Goal: Complete application form

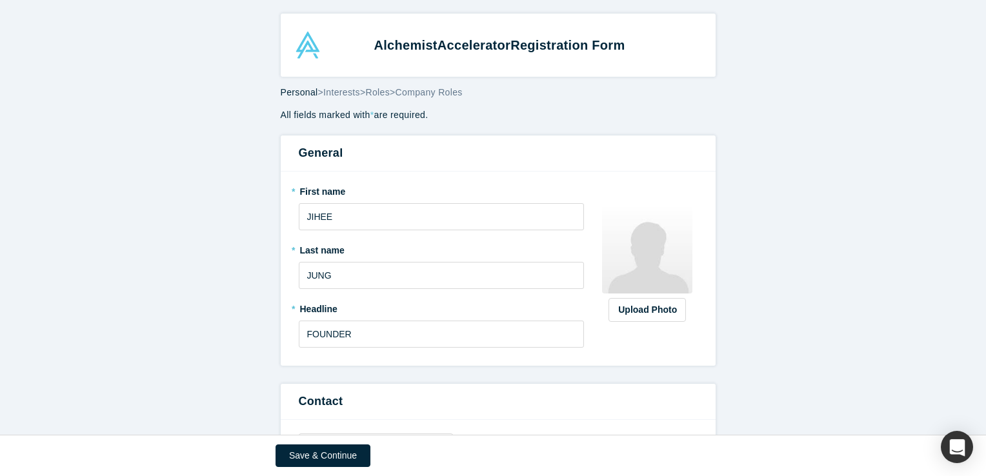
select select "US"
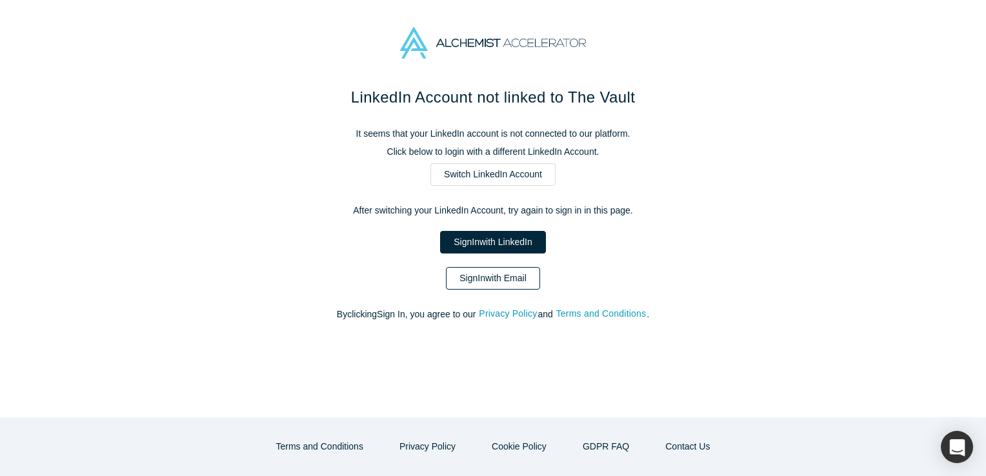
click at [501, 284] on link "Sign In with Email" at bounding box center [493, 278] width 94 height 23
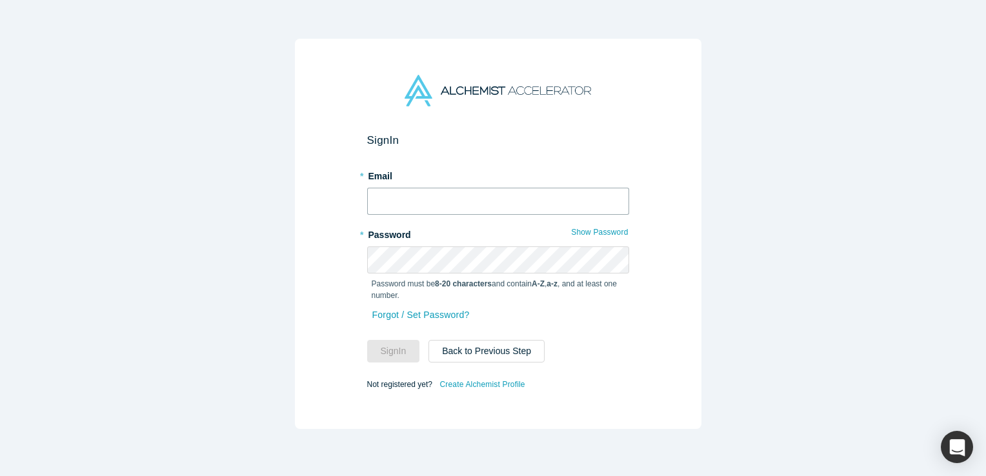
type input "business@mediaiplus.com"
click at [397, 344] on button "Sign In" at bounding box center [393, 351] width 53 height 23
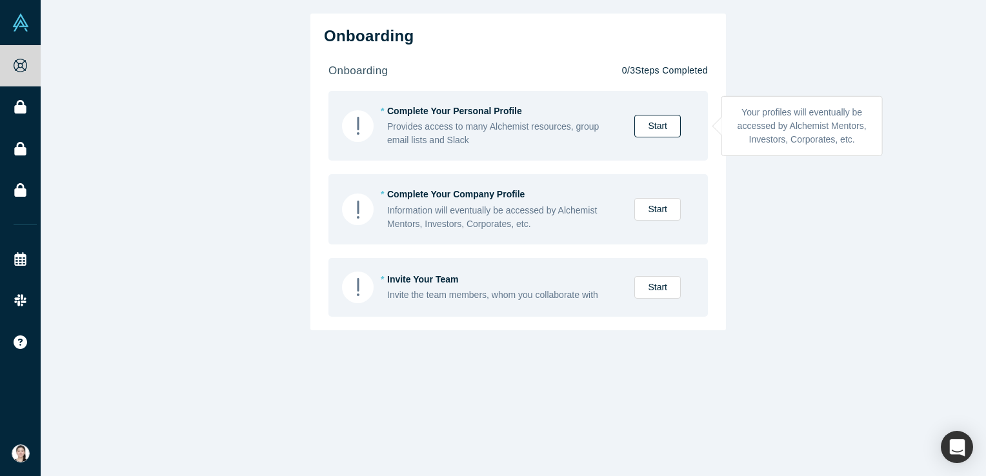
click at [655, 123] on link "Start" at bounding box center [657, 126] width 46 height 23
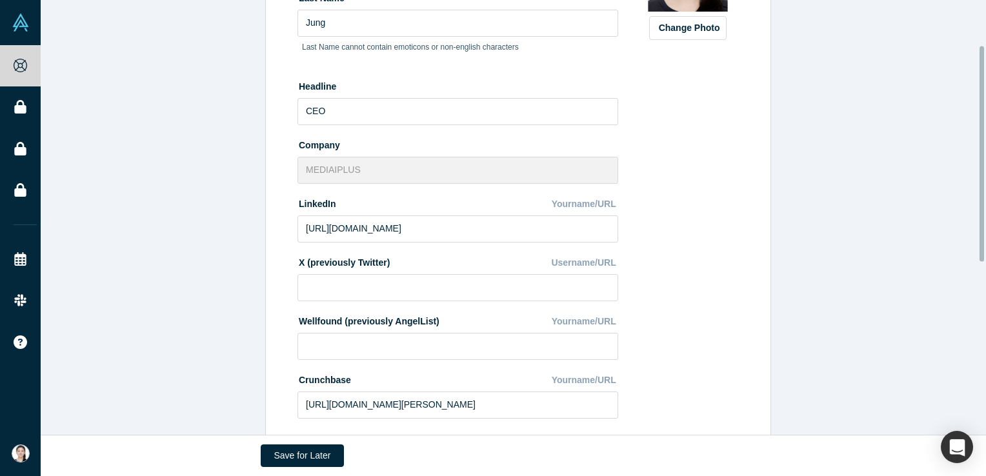
scroll to position [439, 0]
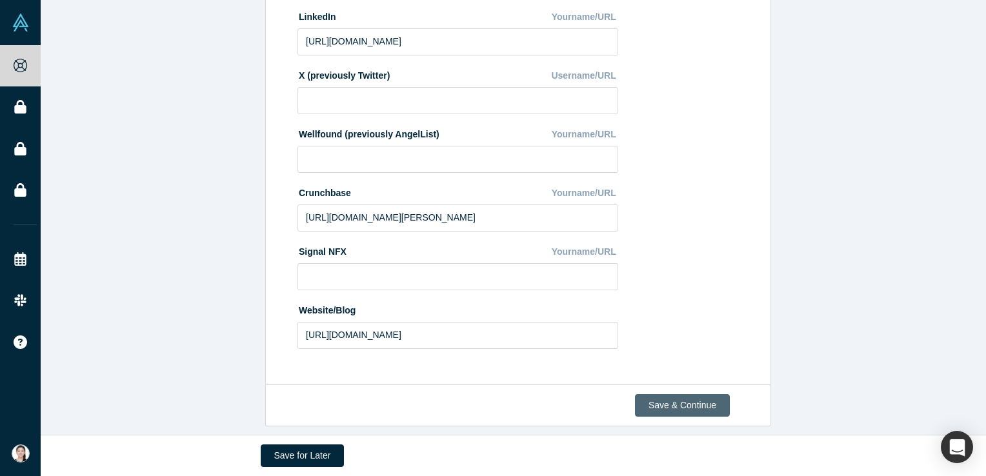
click at [658, 406] on button "Save & Continue" at bounding box center [682, 405] width 95 height 23
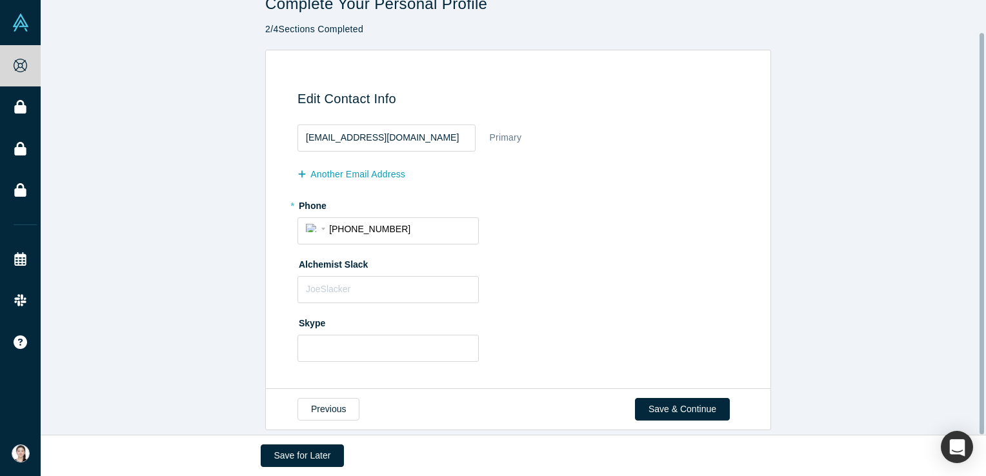
scroll to position [35, 0]
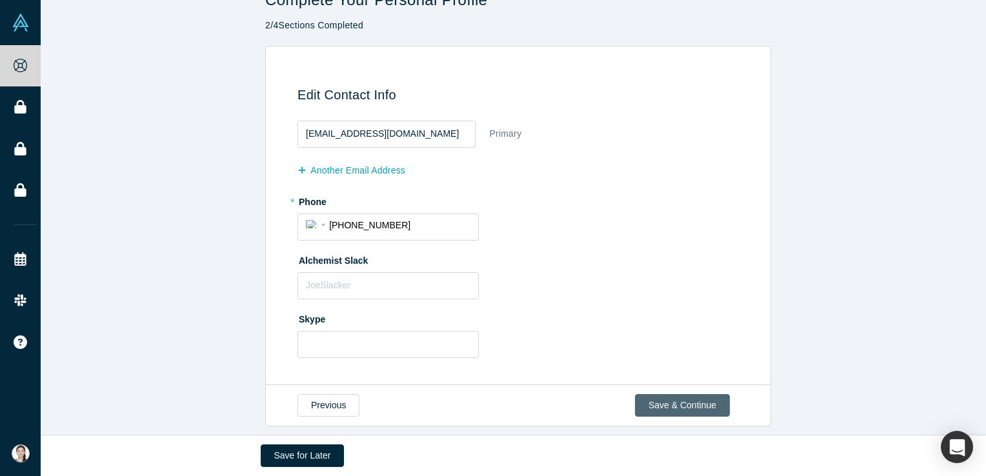
click at [650, 399] on button "Save & Continue" at bounding box center [682, 405] width 95 height 23
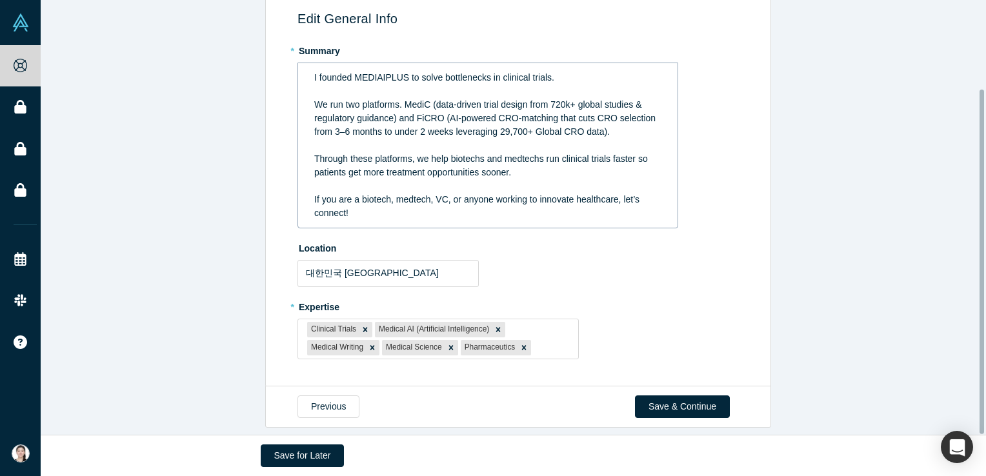
scroll to position [112, 0]
click at [668, 400] on button "Save & Continue" at bounding box center [682, 405] width 95 height 23
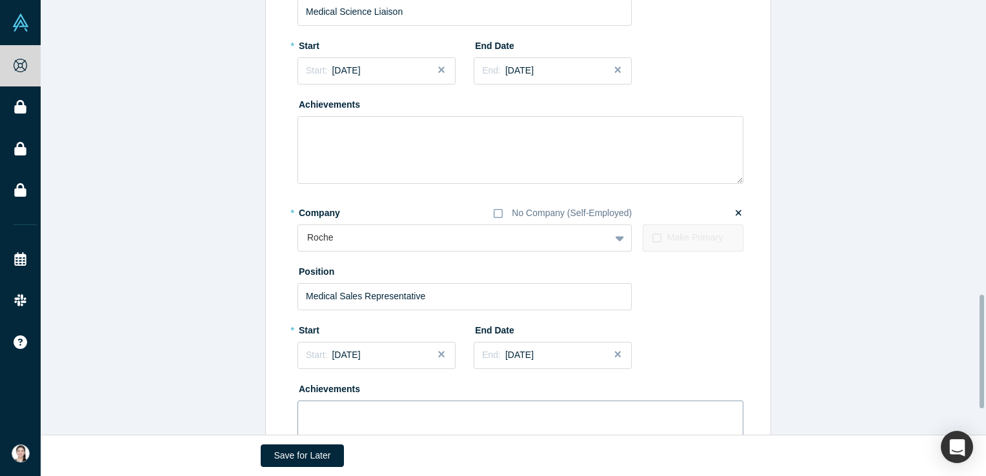
scroll to position [1227, 0]
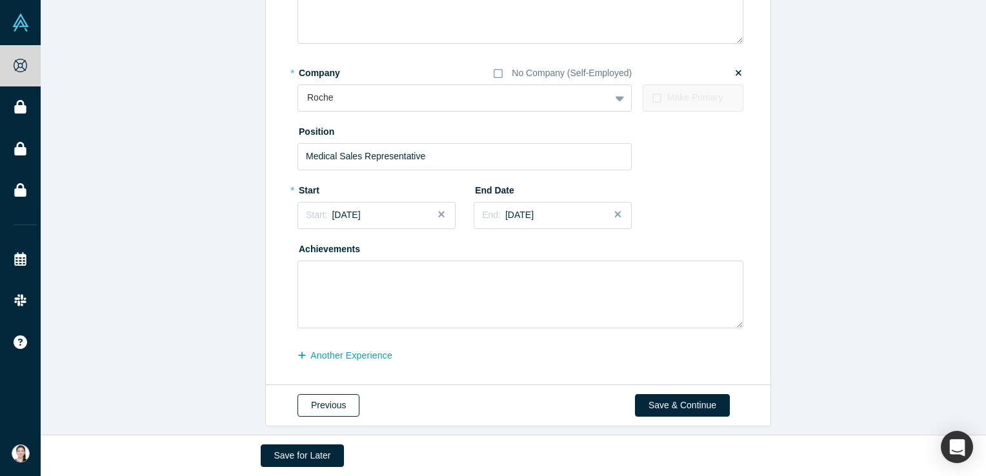
click at [324, 401] on button "Previous" at bounding box center [328, 405] width 62 height 23
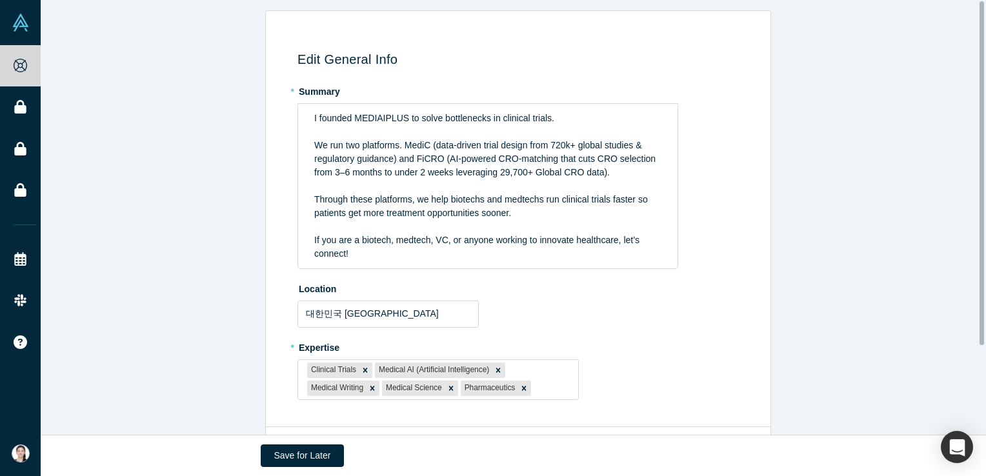
scroll to position [112, 0]
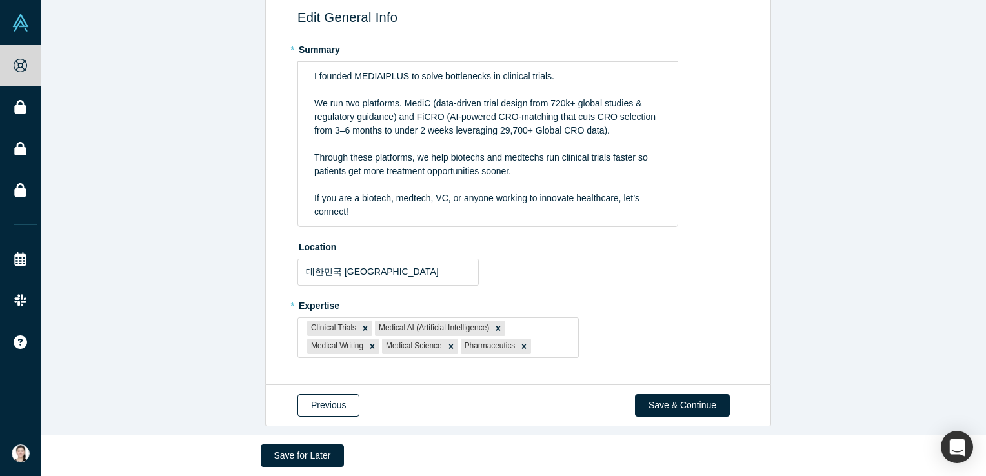
click at [317, 401] on button "Previous" at bounding box center [328, 405] width 62 height 23
select select "KR"
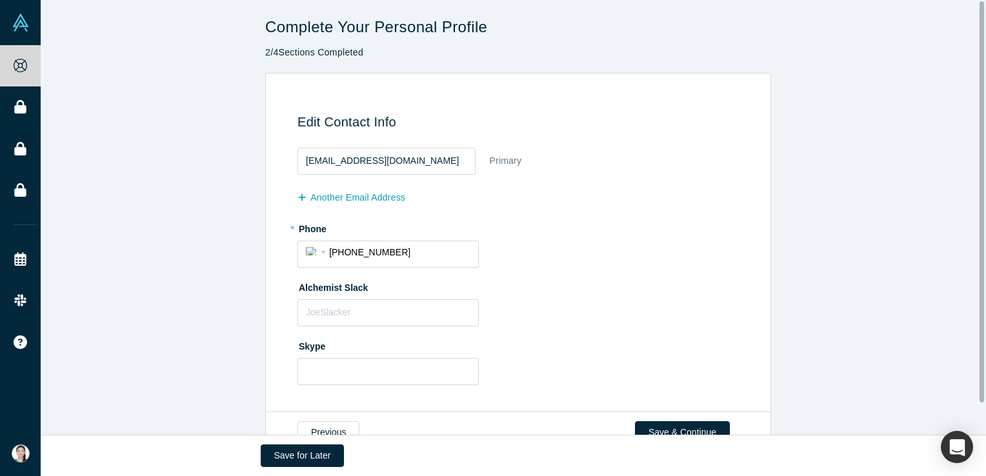
scroll to position [35, 0]
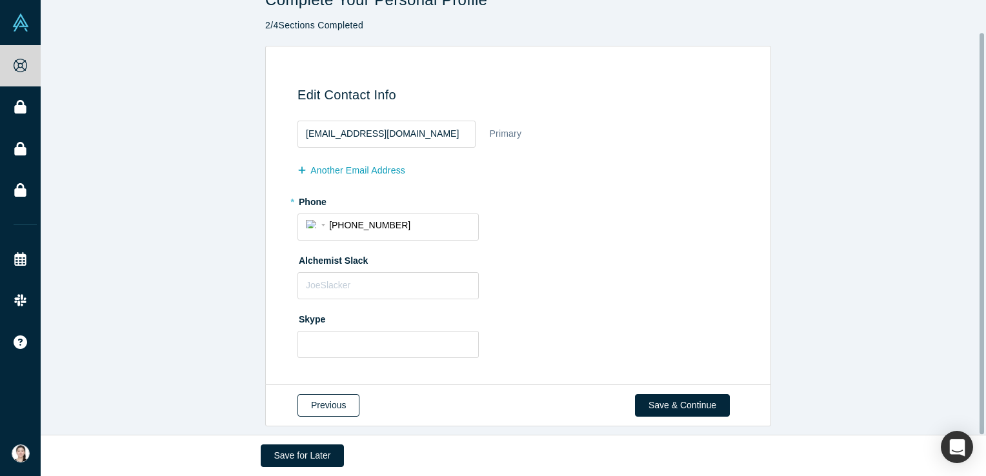
click at [318, 394] on button "Previous" at bounding box center [328, 405] width 62 height 23
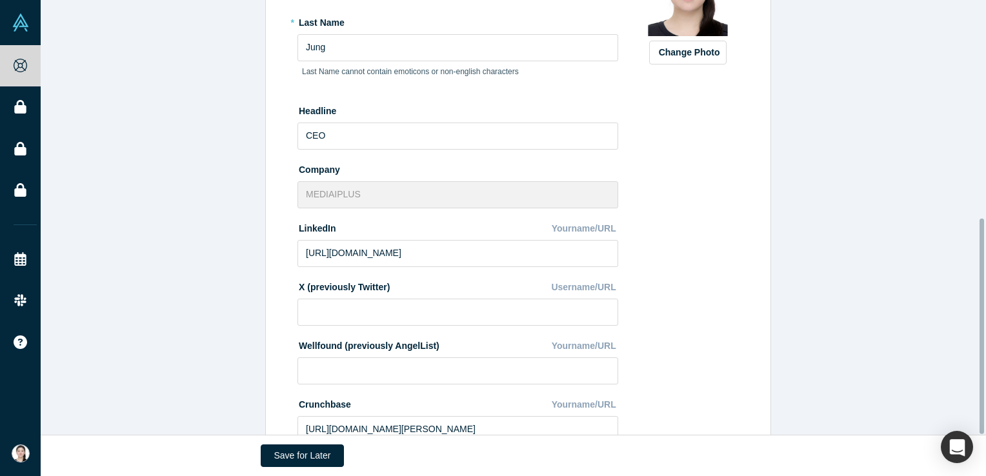
scroll to position [439, 0]
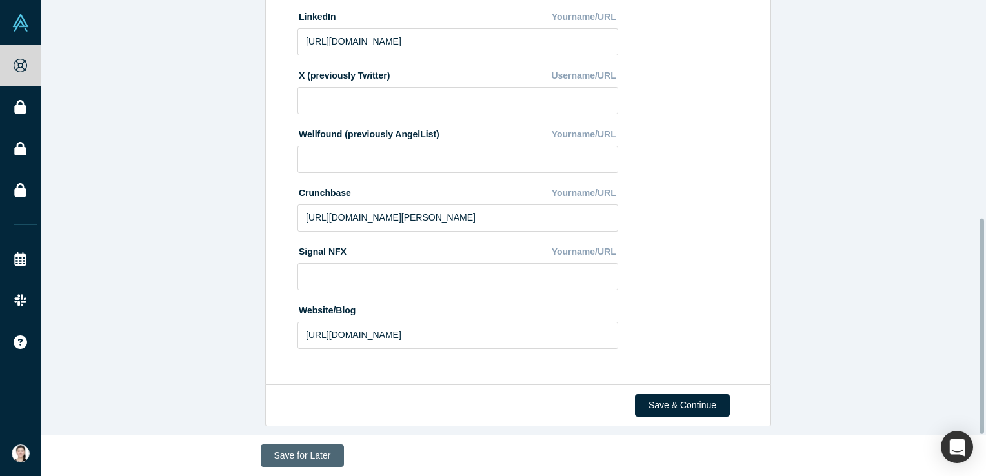
click at [316, 466] on button "Save for Later" at bounding box center [303, 455] width 84 height 23
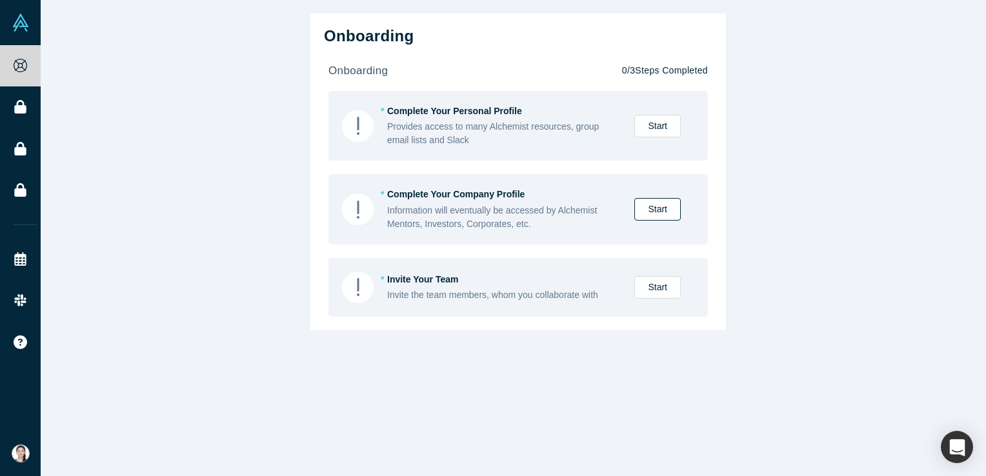
click at [644, 219] on link "Start" at bounding box center [657, 209] width 46 height 23
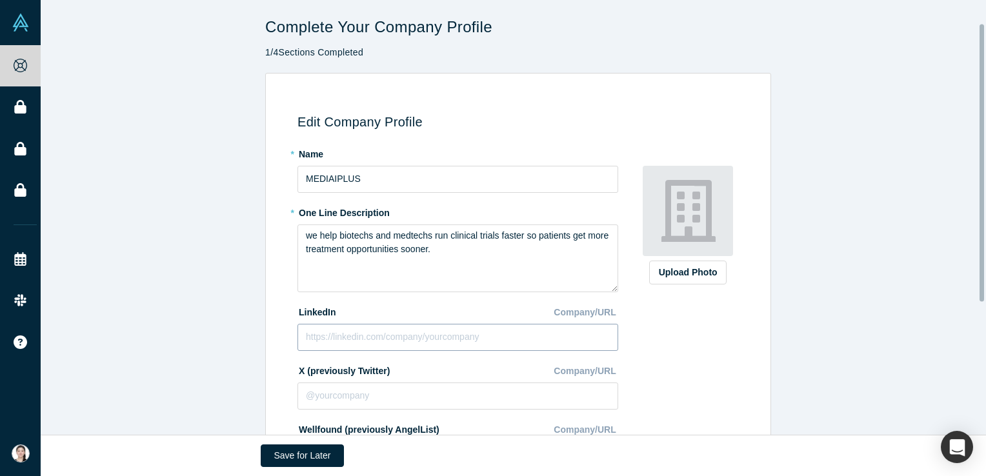
scroll to position [244, 0]
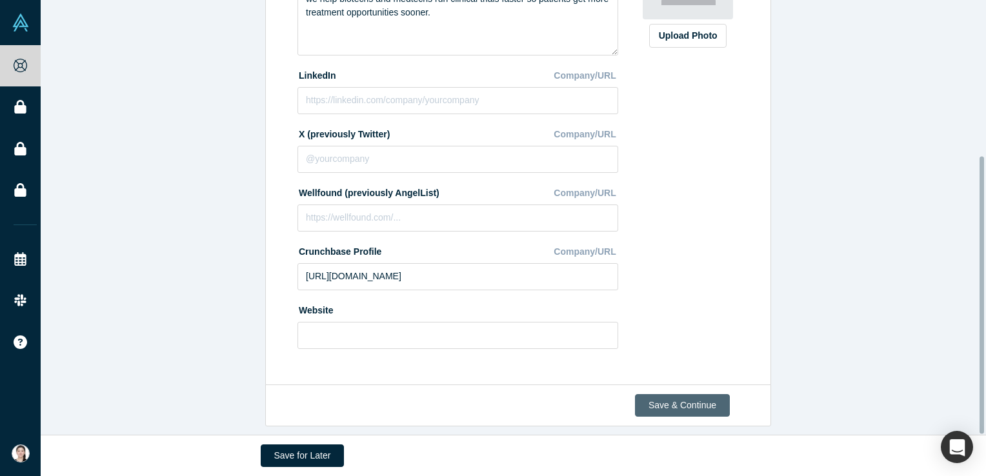
click at [681, 407] on button "Save & Continue" at bounding box center [682, 405] width 95 height 23
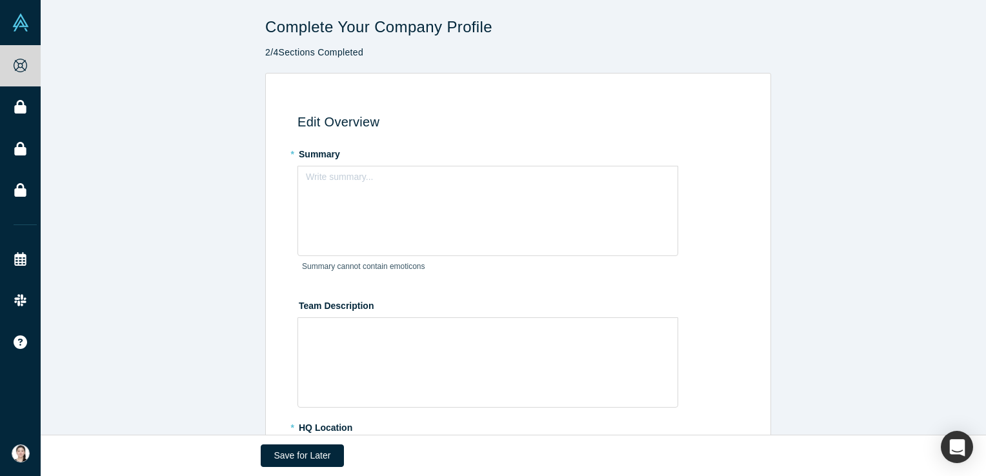
scroll to position [65, 0]
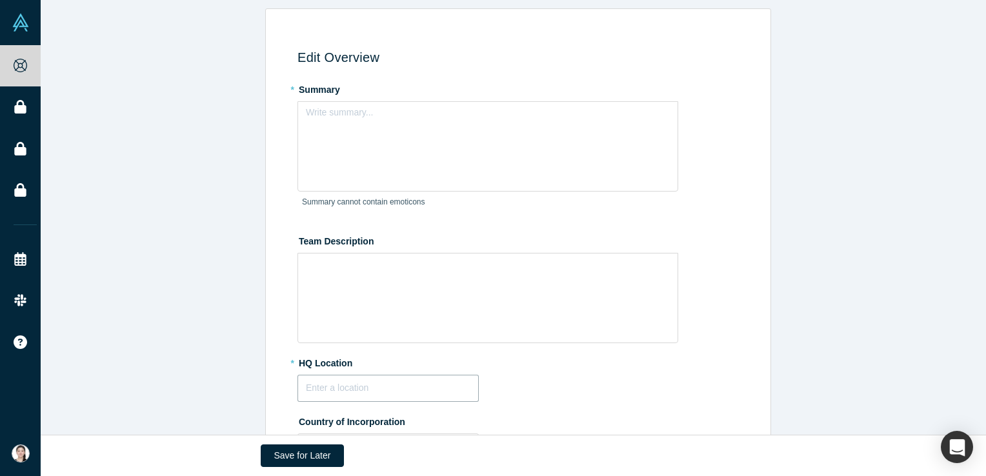
click at [405, 382] on input "text" at bounding box center [387, 388] width 181 height 27
paste input "Seongnam, Gyeonggi-do, South Korea"
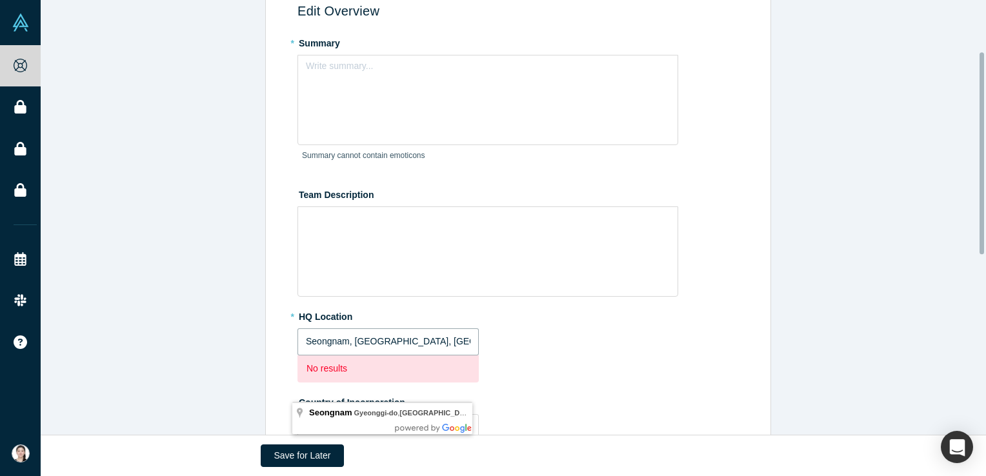
scroll to position [194, 0]
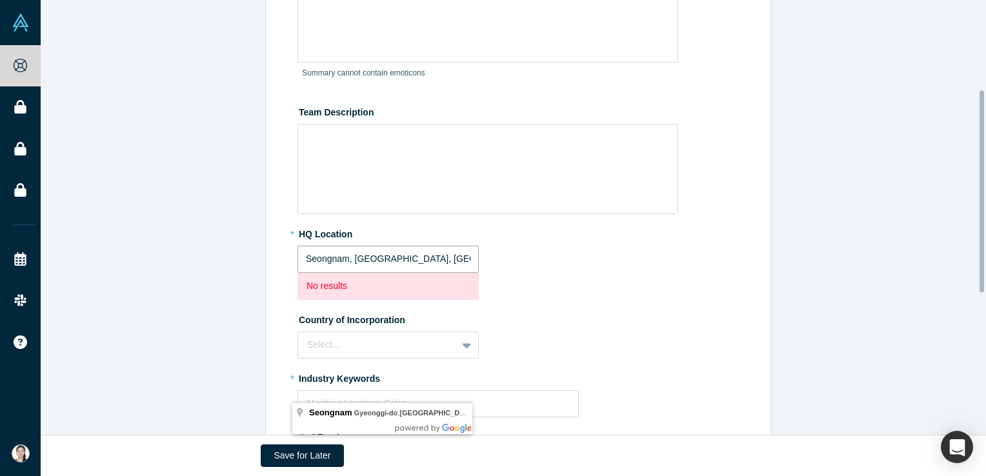
type input "Seongnam, Gyeonggi-do, South Korea"
click at [403, 290] on p "No results" at bounding box center [387, 286] width 163 height 14
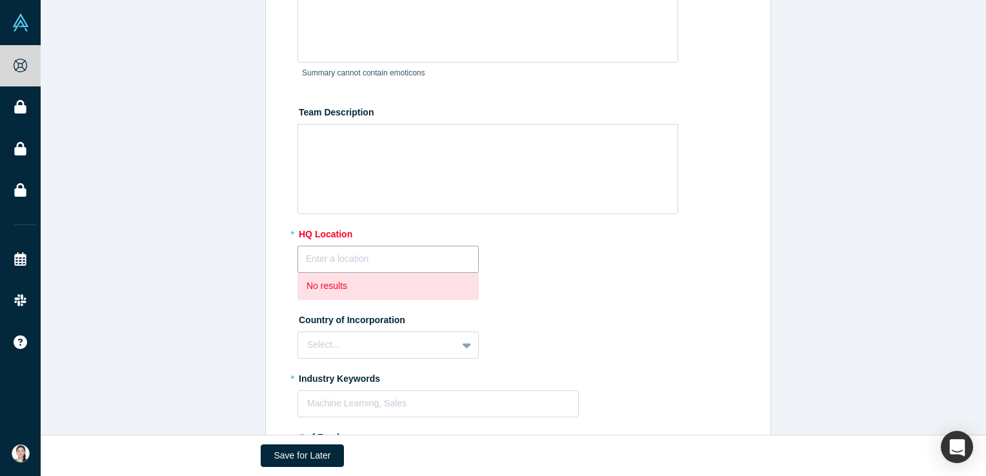
click at [425, 260] on input "text" at bounding box center [387, 259] width 181 height 27
type input "ㅇ"
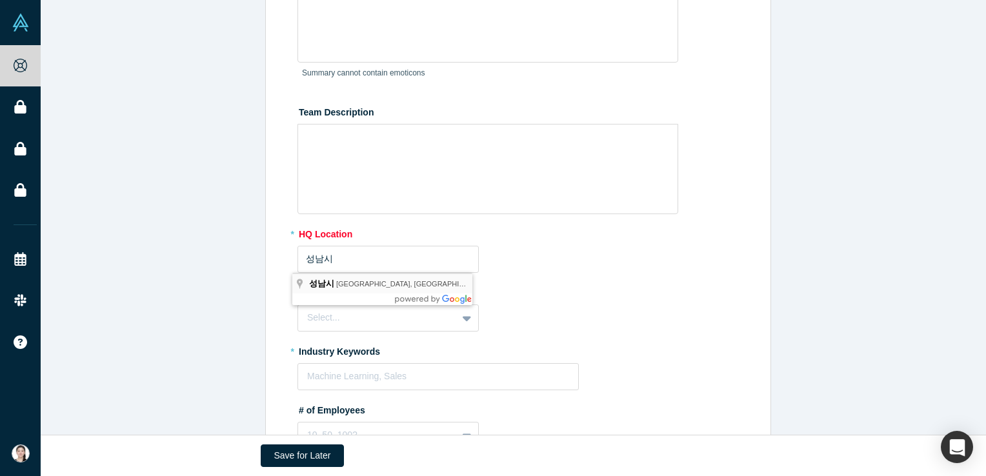
type input "South Korea, Gyeonggi-do, 성남시"
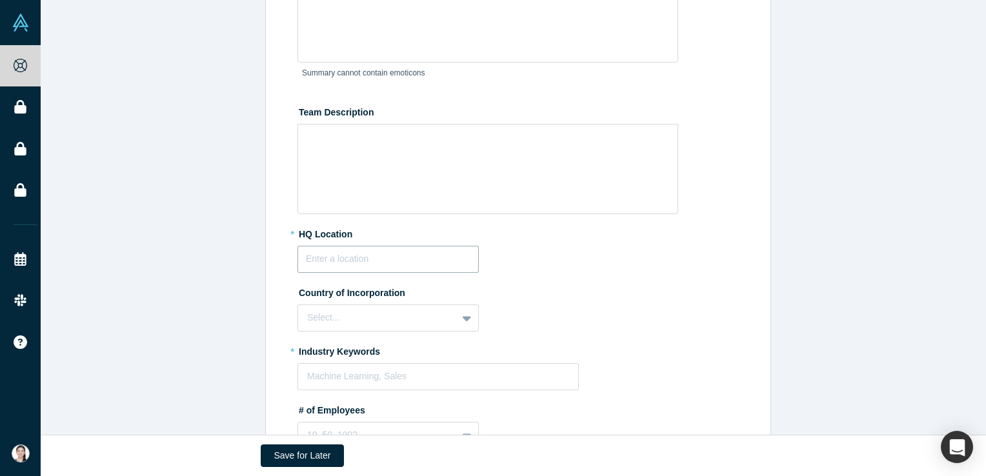
click at [384, 263] on input "text" at bounding box center [387, 259] width 181 height 27
click at [339, 318] on div "Select..." at bounding box center [387, 317] width 181 height 27
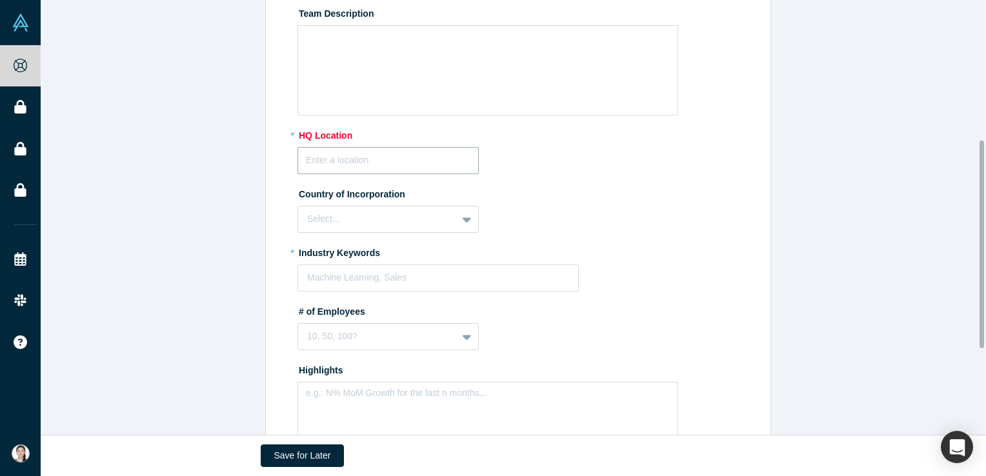
click at [349, 156] on input "text" at bounding box center [387, 160] width 181 height 27
type input "ㅇ"
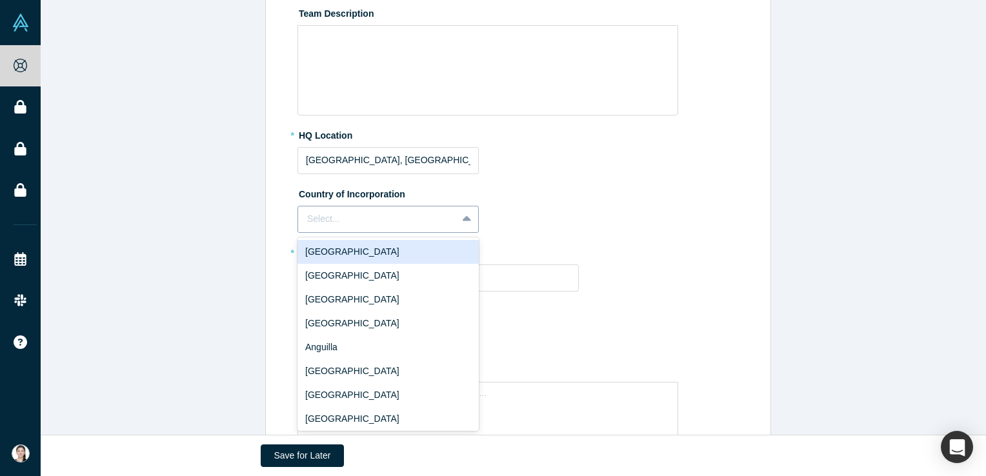
click at [348, 223] on div at bounding box center [377, 219] width 141 height 16
type input "대한민국 [GEOGRAPHIC_DATA]"
type input "ㄴ"
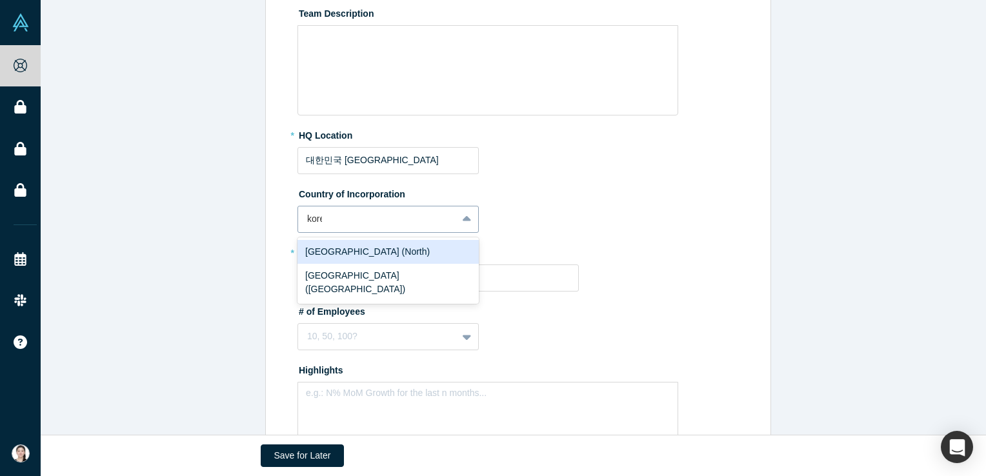
type input "korea"
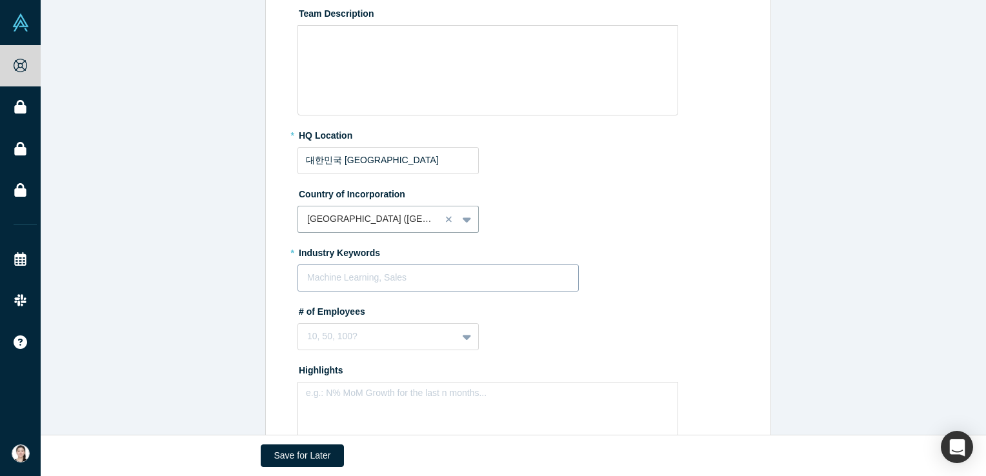
click at [379, 277] on div at bounding box center [438, 278] width 262 height 16
paste input ""Clinical Trials MedTech biotech AI""
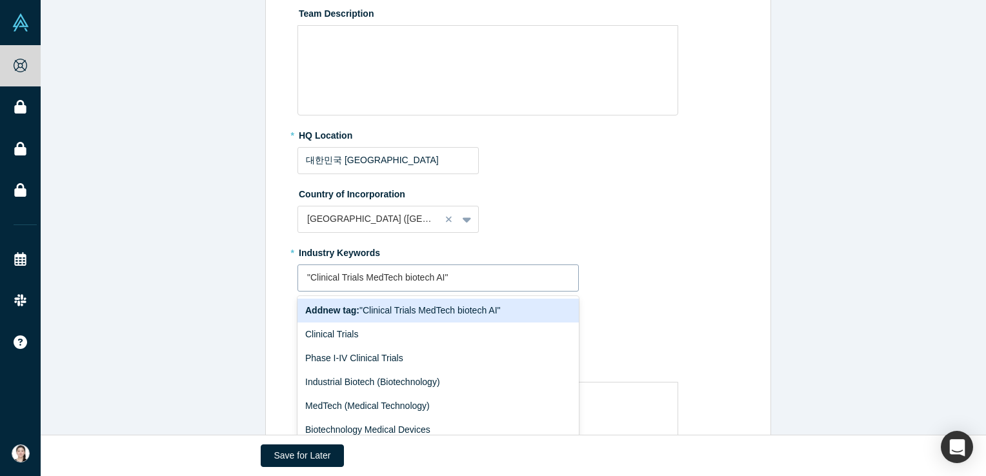
click at [350, 274] on input ""Clinical Trials MedTech biotech AI"" at bounding box center [378, 278] width 143 height 14
click at [360, 272] on input ""Clinical Trials MedTech biotech AI"" at bounding box center [378, 278] width 143 height 14
click at [401, 275] on input ""Clinical Trials MedTech biotech AI"" at bounding box center [381, 278] width 148 height 14
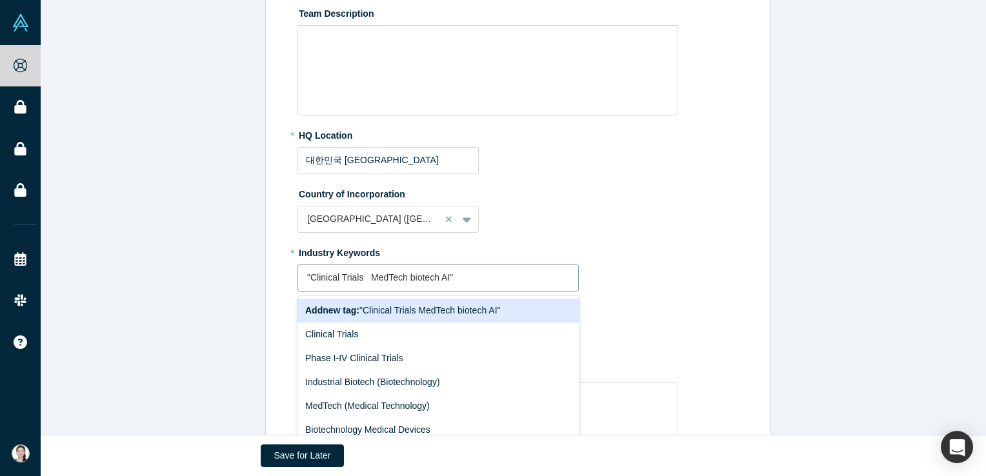
click at [401, 275] on input ""Clinical Trials MedTech biotech AI"" at bounding box center [381, 278] width 148 height 14
click at [360, 280] on input ""Clinical Trials MedTech biotech AI"" at bounding box center [381, 278] width 148 height 14
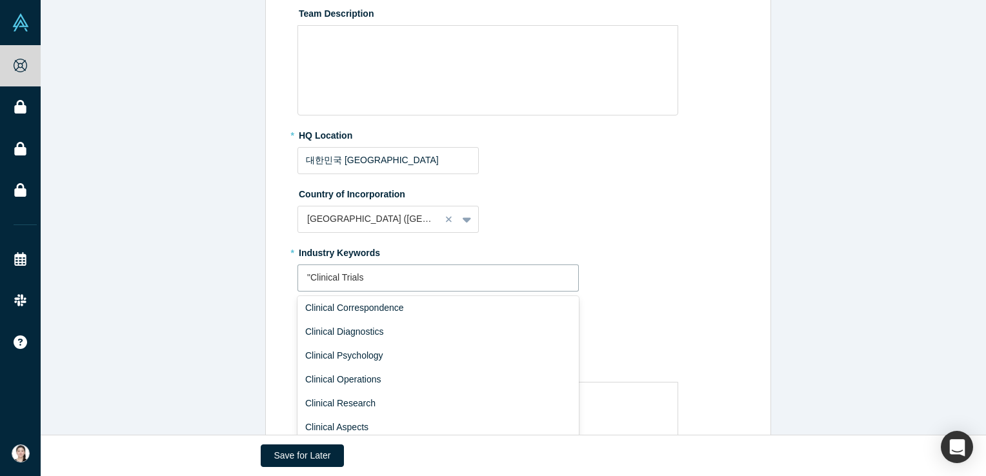
scroll to position [103, 0]
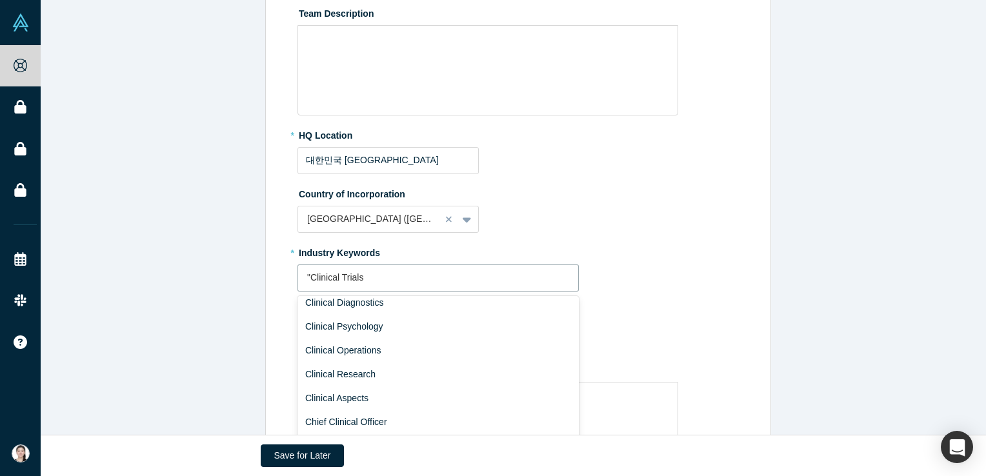
type input ""Clinical Trials"
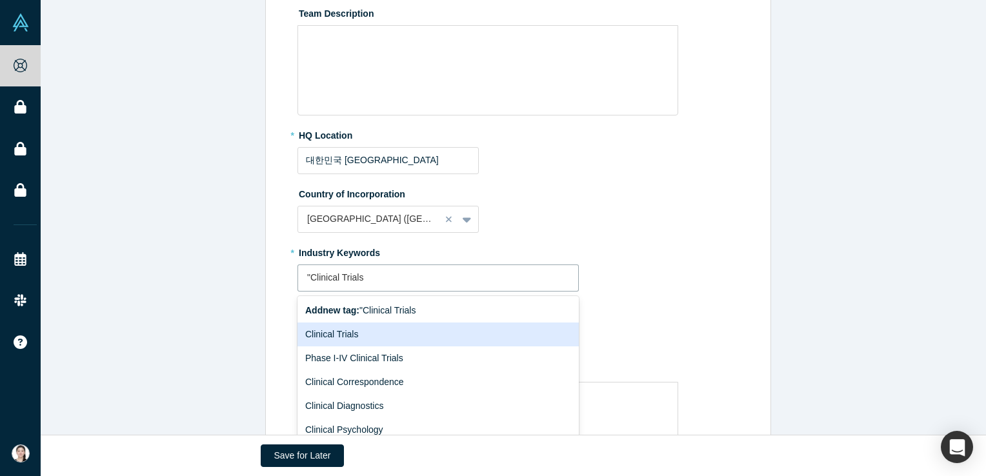
drag, startPoint x: 357, startPoint y: 344, endPoint x: 361, endPoint y: 335, distance: 9.6
click at [358, 341] on div "Clinical Trials" at bounding box center [437, 335] width 281 height 24
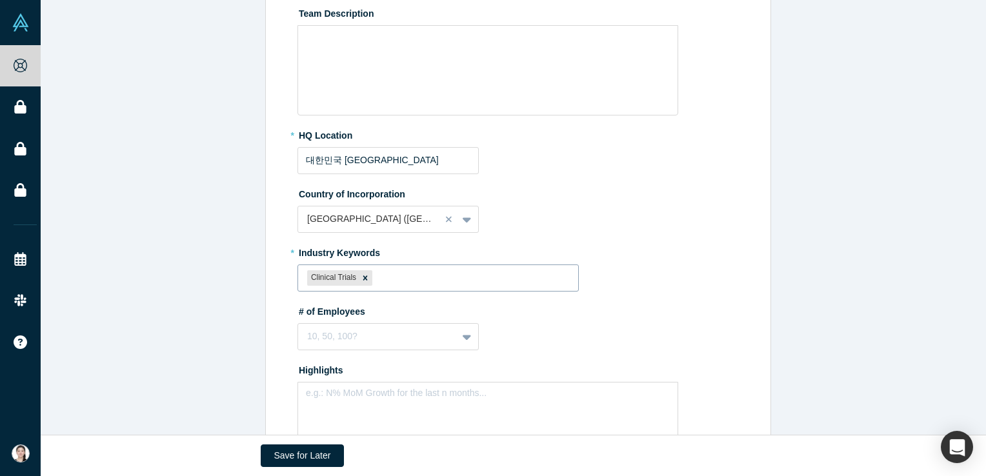
paste input "MedTech biotech AI"
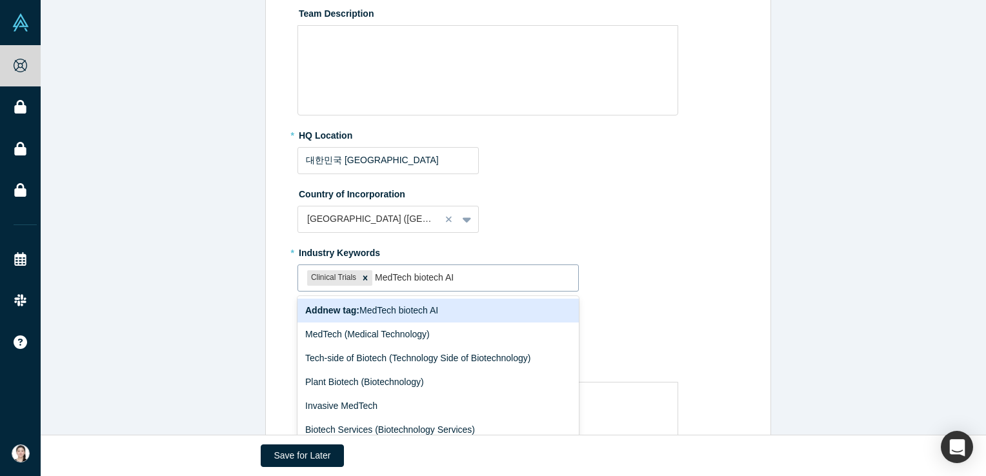
click at [407, 274] on input "MedTech biotech AI" at bounding box center [417, 278] width 84 height 14
drag, startPoint x: 405, startPoint y: 275, endPoint x: 457, endPoint y: 270, distance: 51.9
click at [457, 270] on div "MedTech biotech AI" at bounding box center [472, 278] width 194 height 16
type input "MedTech"
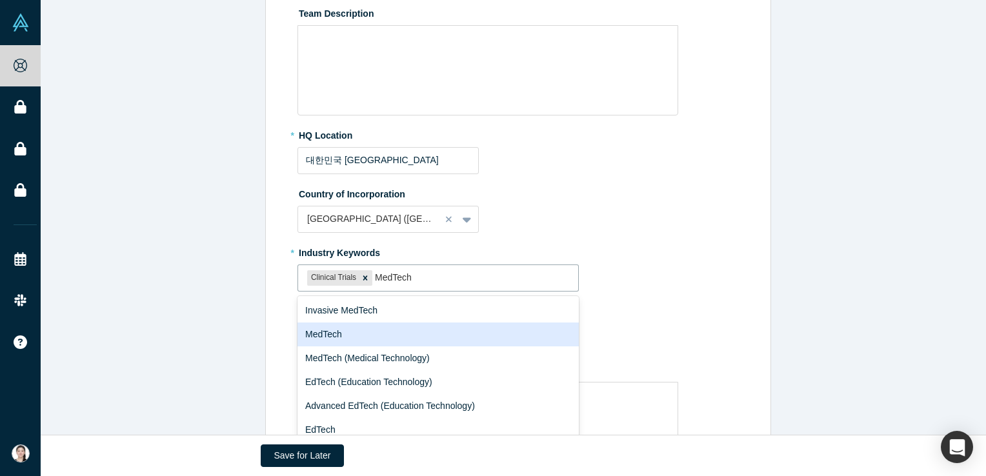
click at [360, 330] on div "MedTech" at bounding box center [437, 335] width 281 height 24
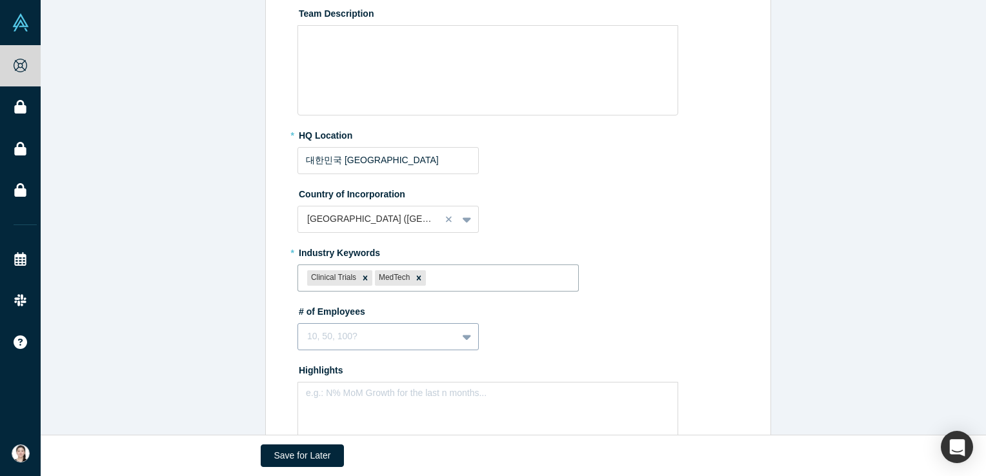
paste input "biotech AI"
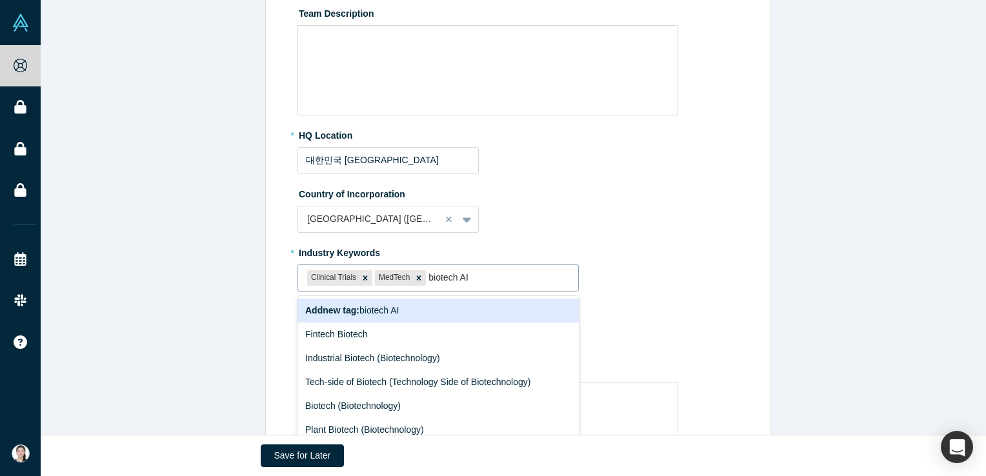
click at [452, 274] on input "biotech AI" at bounding box center [450, 278] width 45 height 14
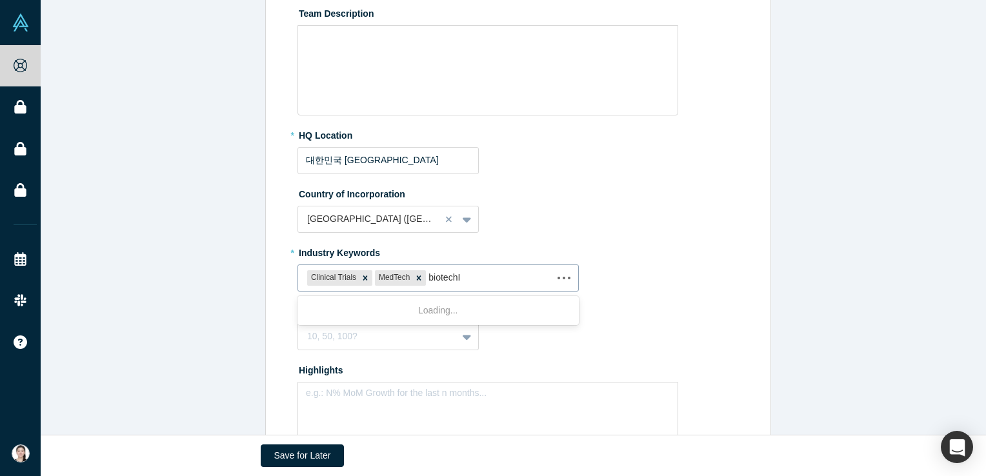
type input "biotech"
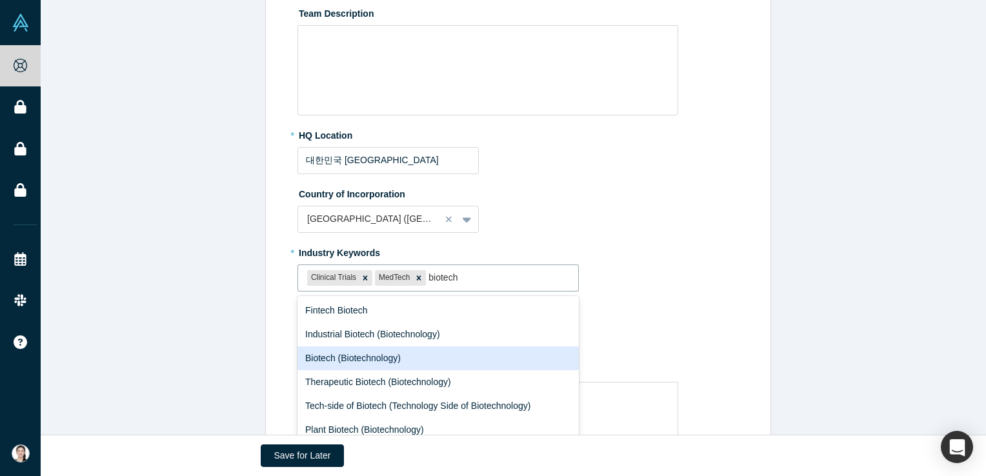
click at [450, 357] on div "Biotech (Biotechnology)" at bounding box center [437, 358] width 281 height 24
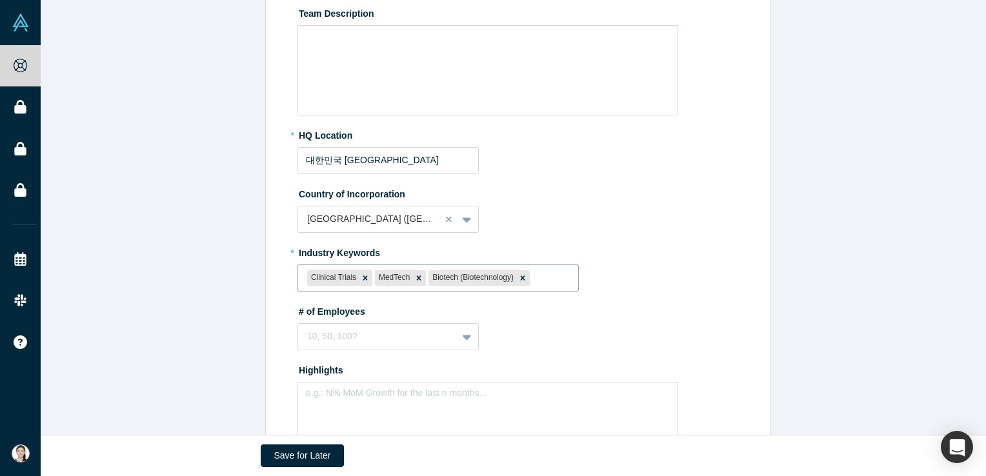
paste input "biotech AI"
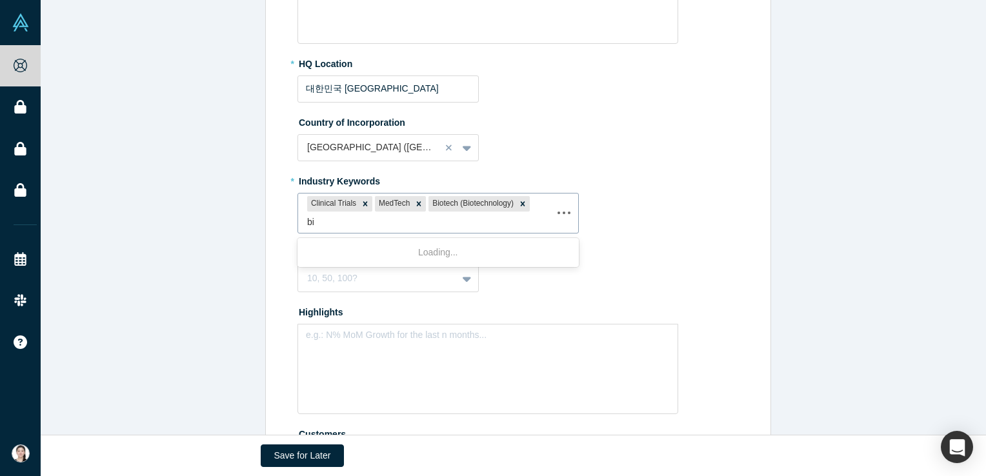
type input "b"
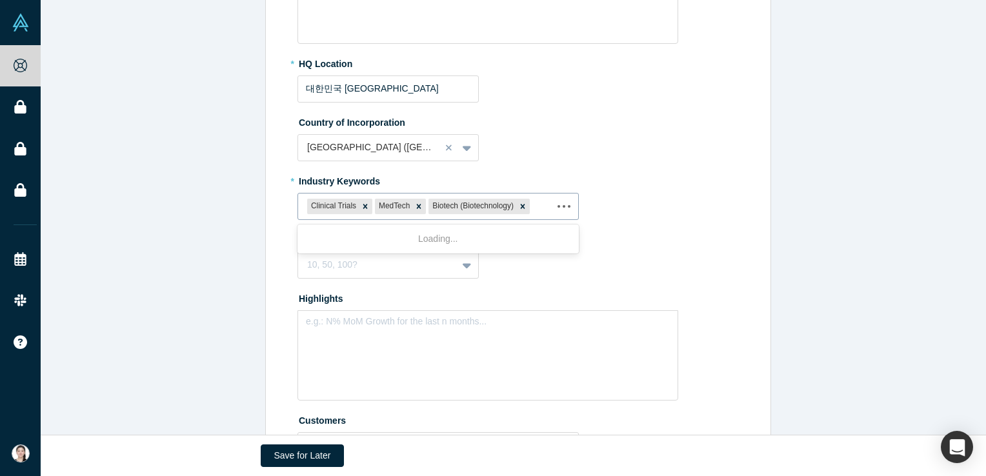
type input "d"
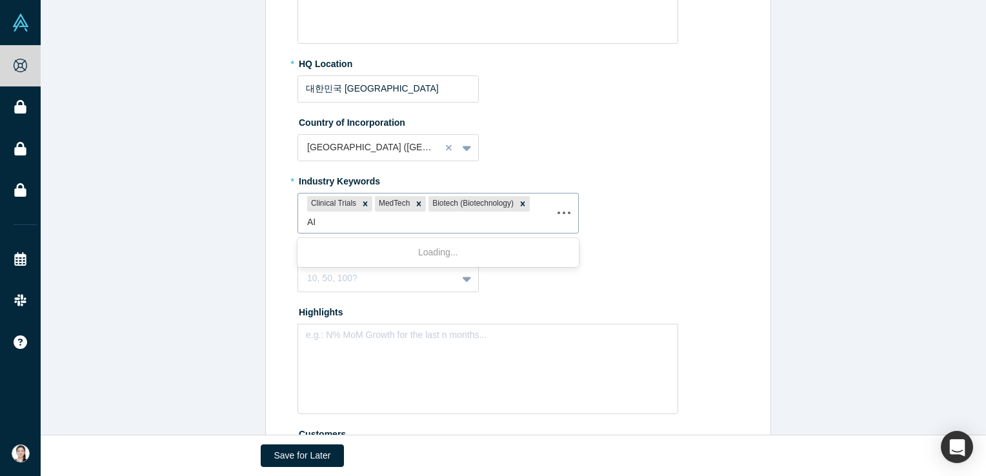
type input "AI"
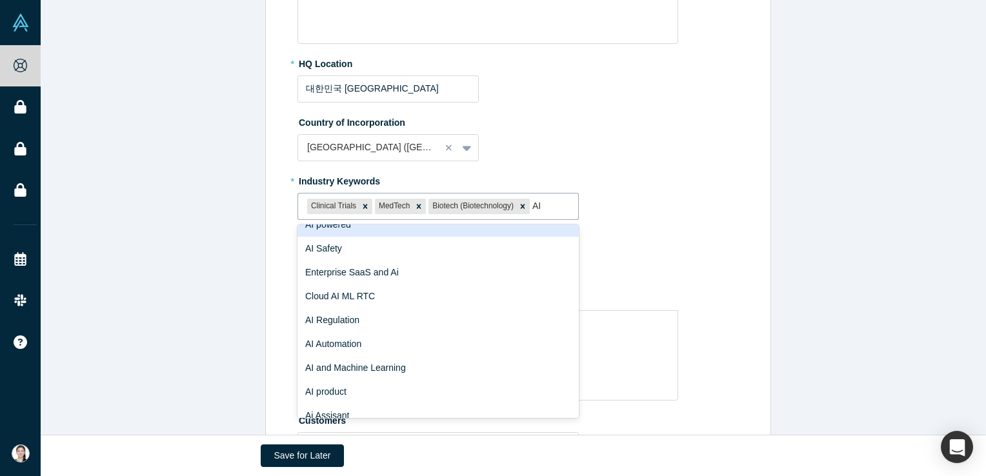
scroll to position [0, 0]
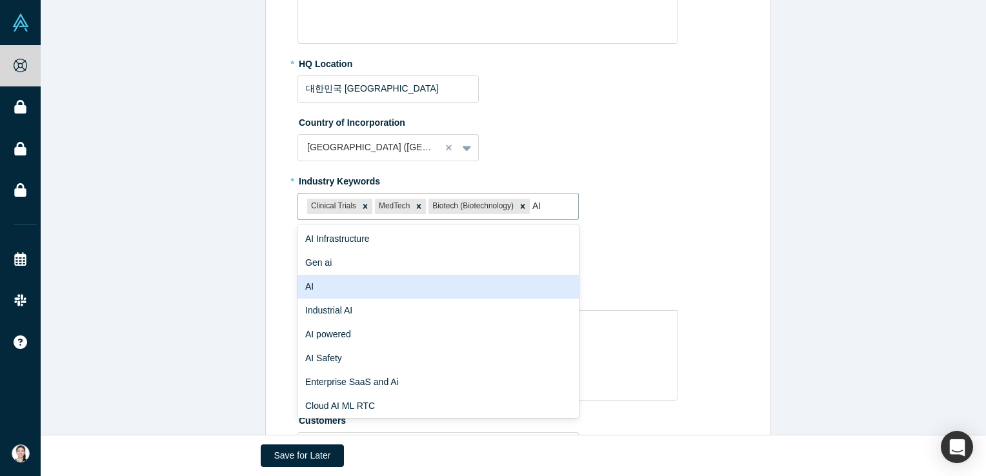
click at [360, 287] on div "AI" at bounding box center [437, 287] width 281 height 24
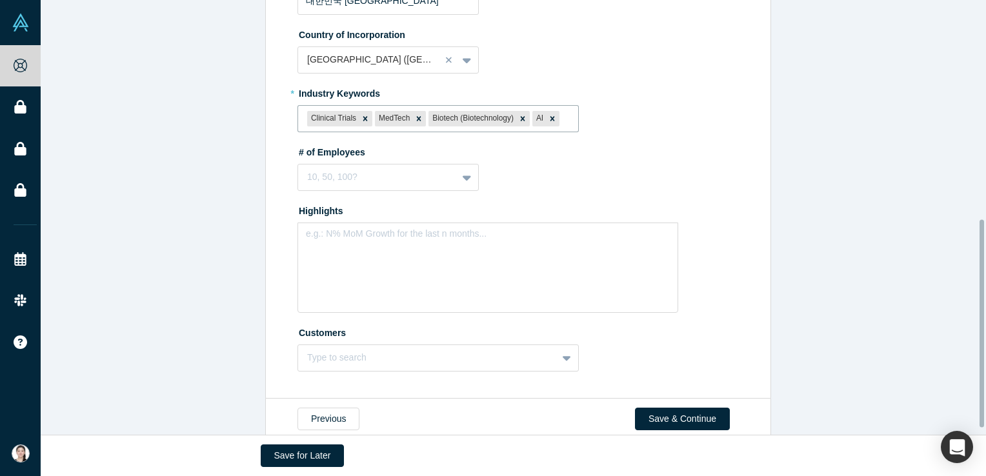
scroll to position [473, 0]
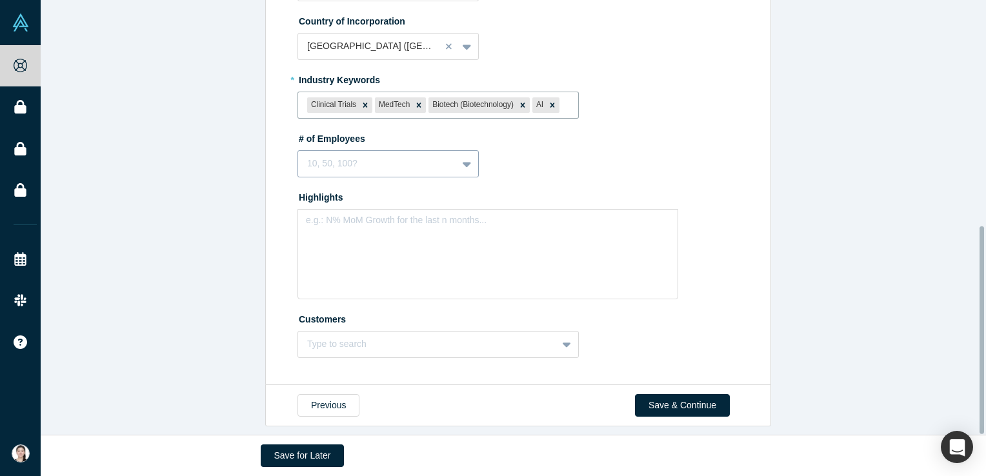
click at [439, 157] on div at bounding box center [377, 163] width 141 height 16
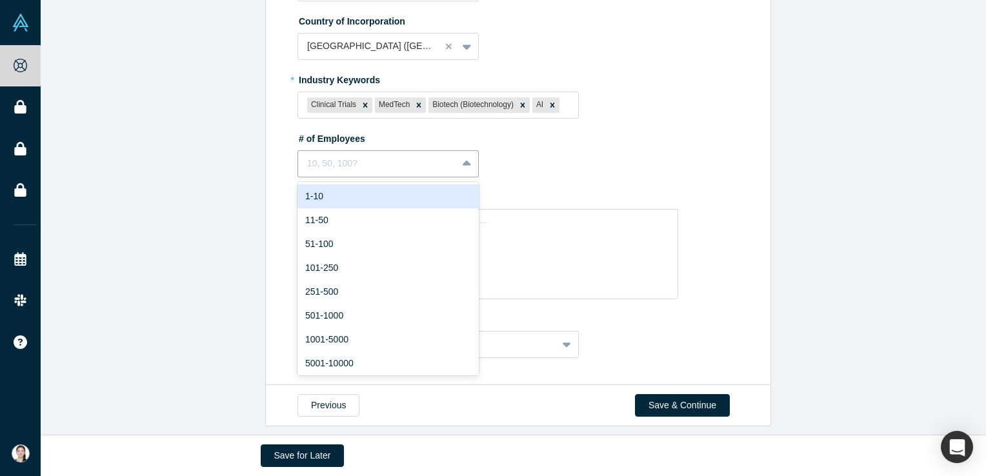
click at [421, 192] on div "1-10" at bounding box center [387, 196] width 181 height 24
click at [463, 157] on icon at bounding box center [467, 163] width 8 height 13
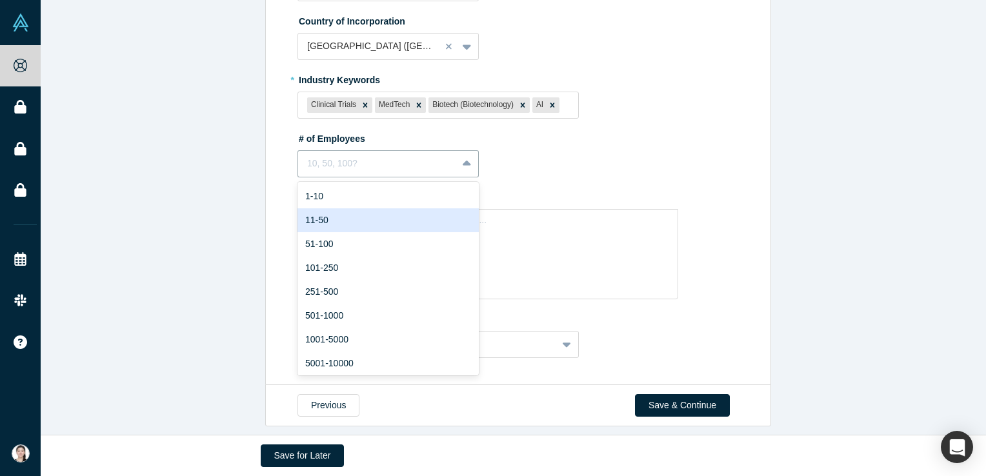
click at [415, 210] on div "11-50" at bounding box center [387, 220] width 181 height 24
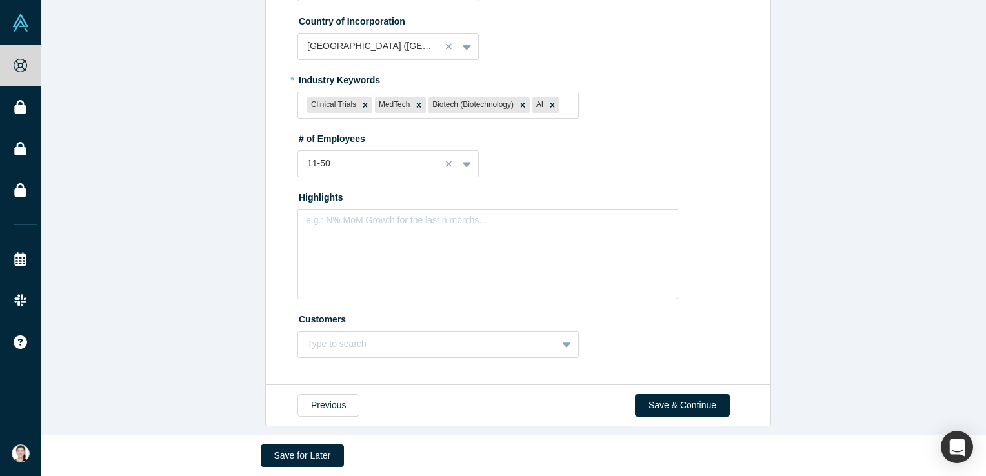
click at [542, 165] on div "# of Employees 11-50" at bounding box center [520, 153] width 446 height 50
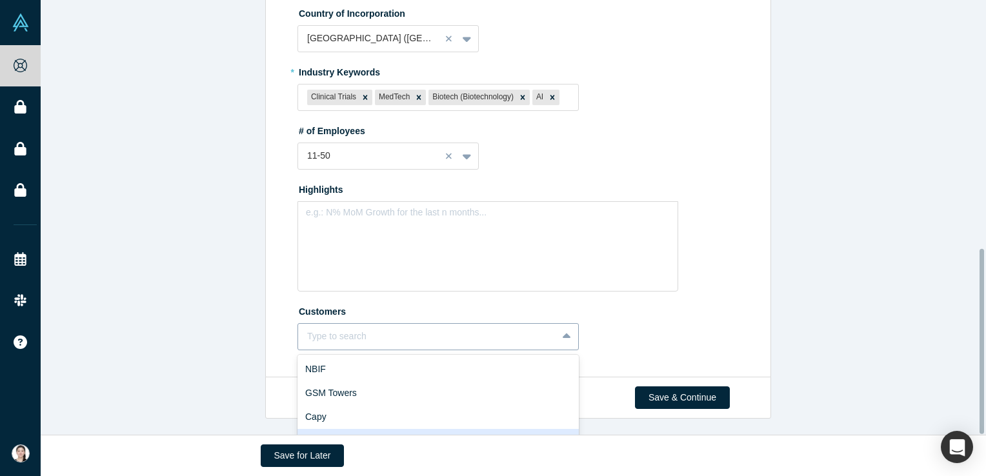
scroll to position [585, 0]
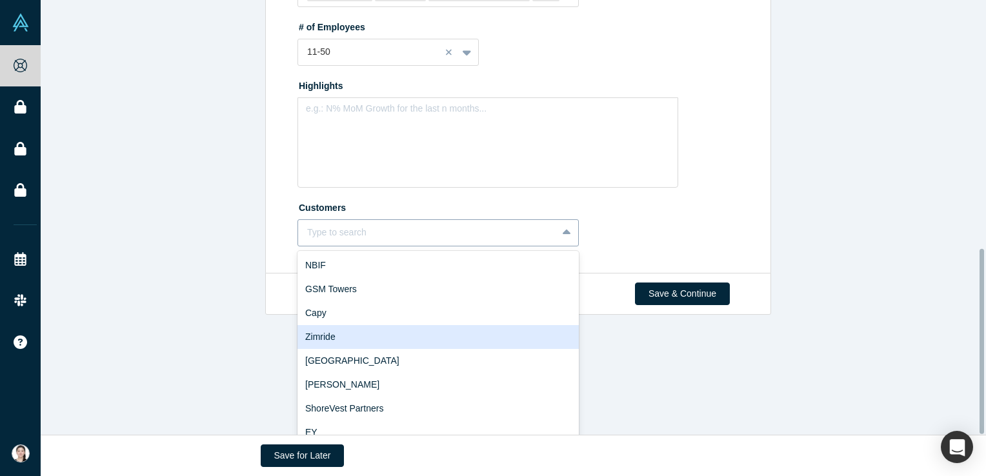
click at [410, 246] on div "10 results available. Use Up and Down to choose options, press Enter to select …" at bounding box center [437, 232] width 281 height 27
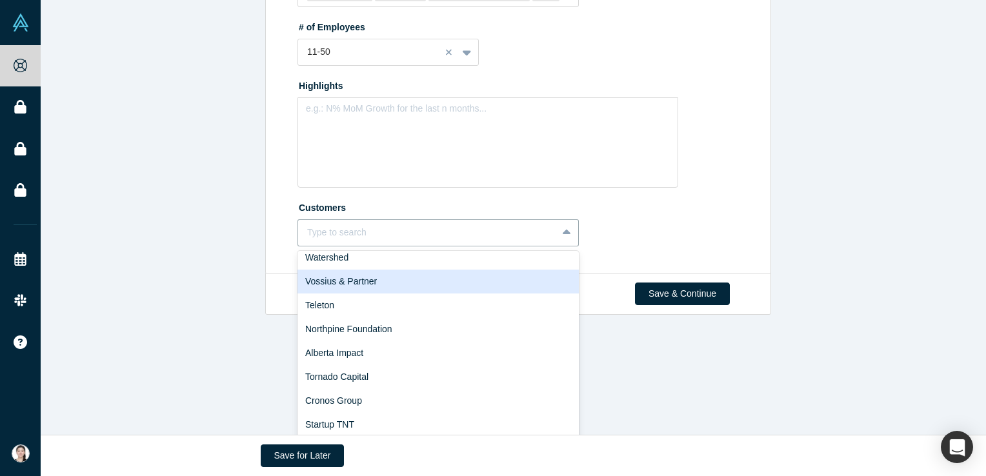
scroll to position [541, 0]
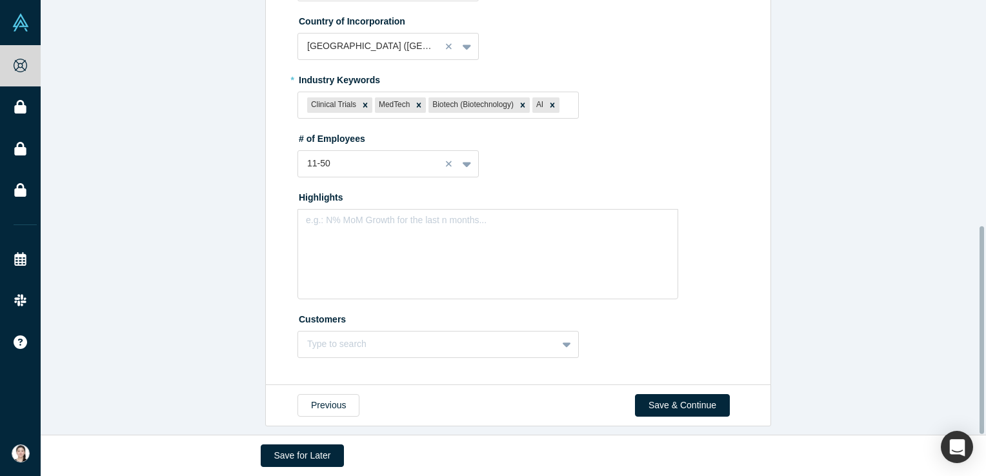
click at [254, 326] on div "Complete Your Company Profile 2 / 4 Sections Completed Edit Overview * Summary …" at bounding box center [518, 222] width 955 height 444
click at [340, 334] on div "Type to search" at bounding box center [437, 344] width 281 height 27
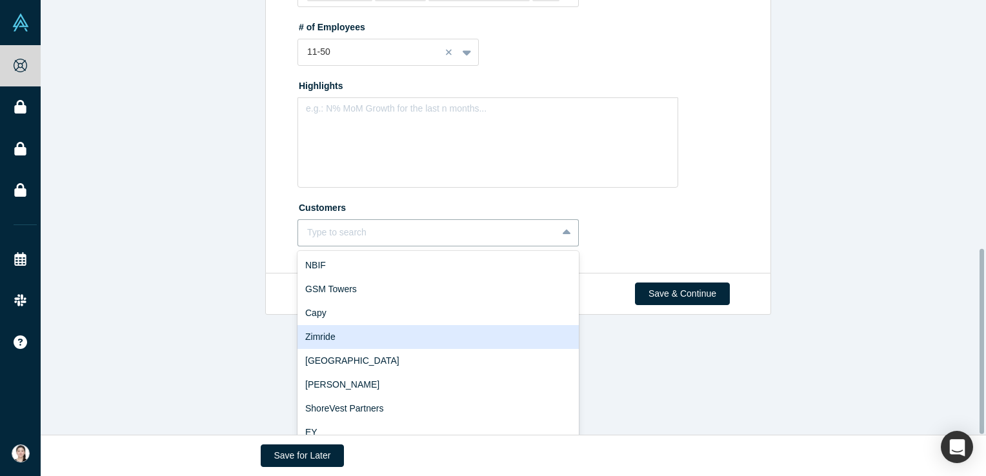
type input "d"
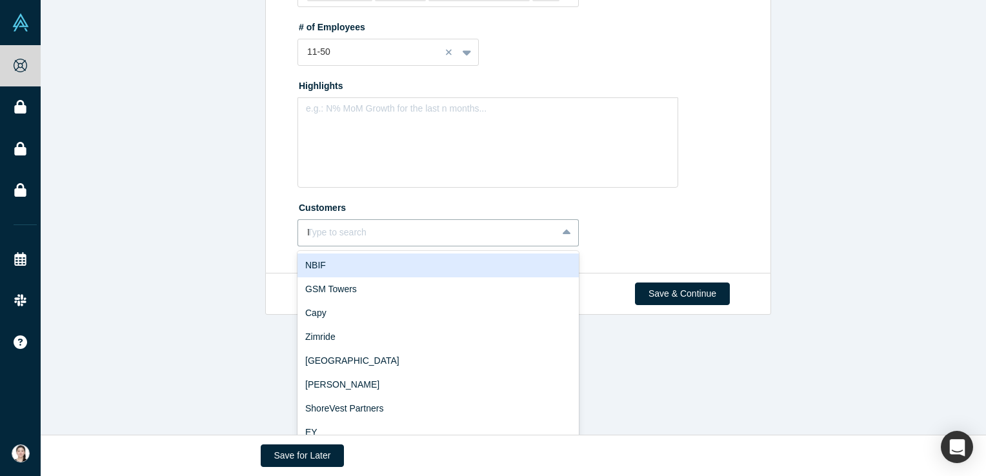
scroll to position [473, 0]
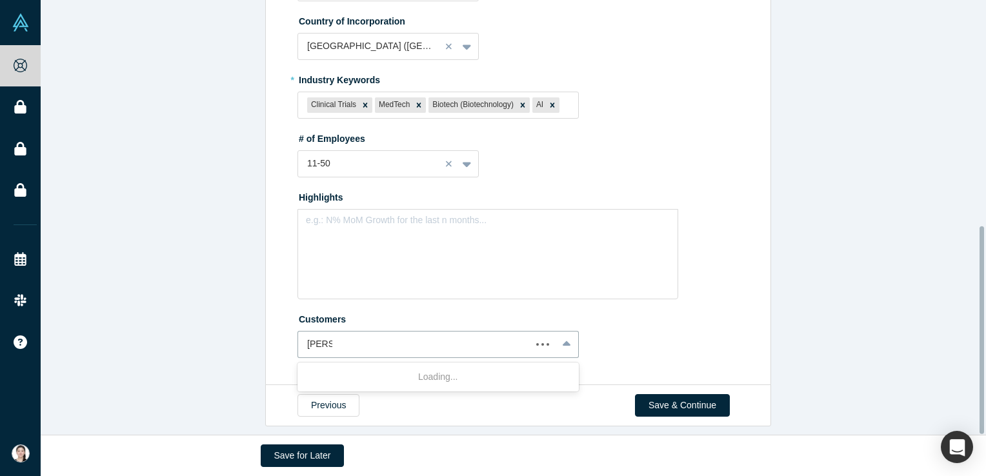
type input "Inbody"
click at [188, 310] on div "Complete Your Company Profile 2 / 4 Sections Completed Edit Overview * Summary …" at bounding box center [518, 222] width 955 height 444
click at [290, 453] on button "Save for Later" at bounding box center [303, 455] width 84 height 23
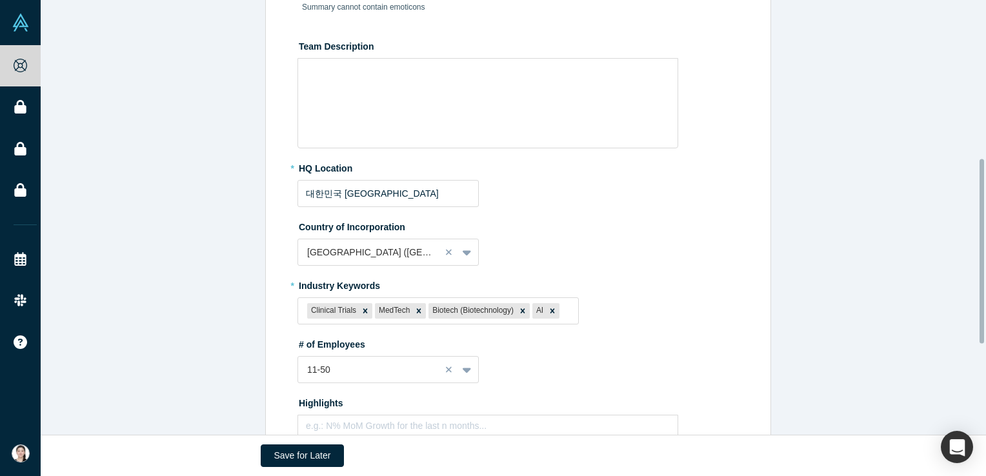
scroll to position [373, 0]
